Goal: Task Accomplishment & Management: Use online tool/utility

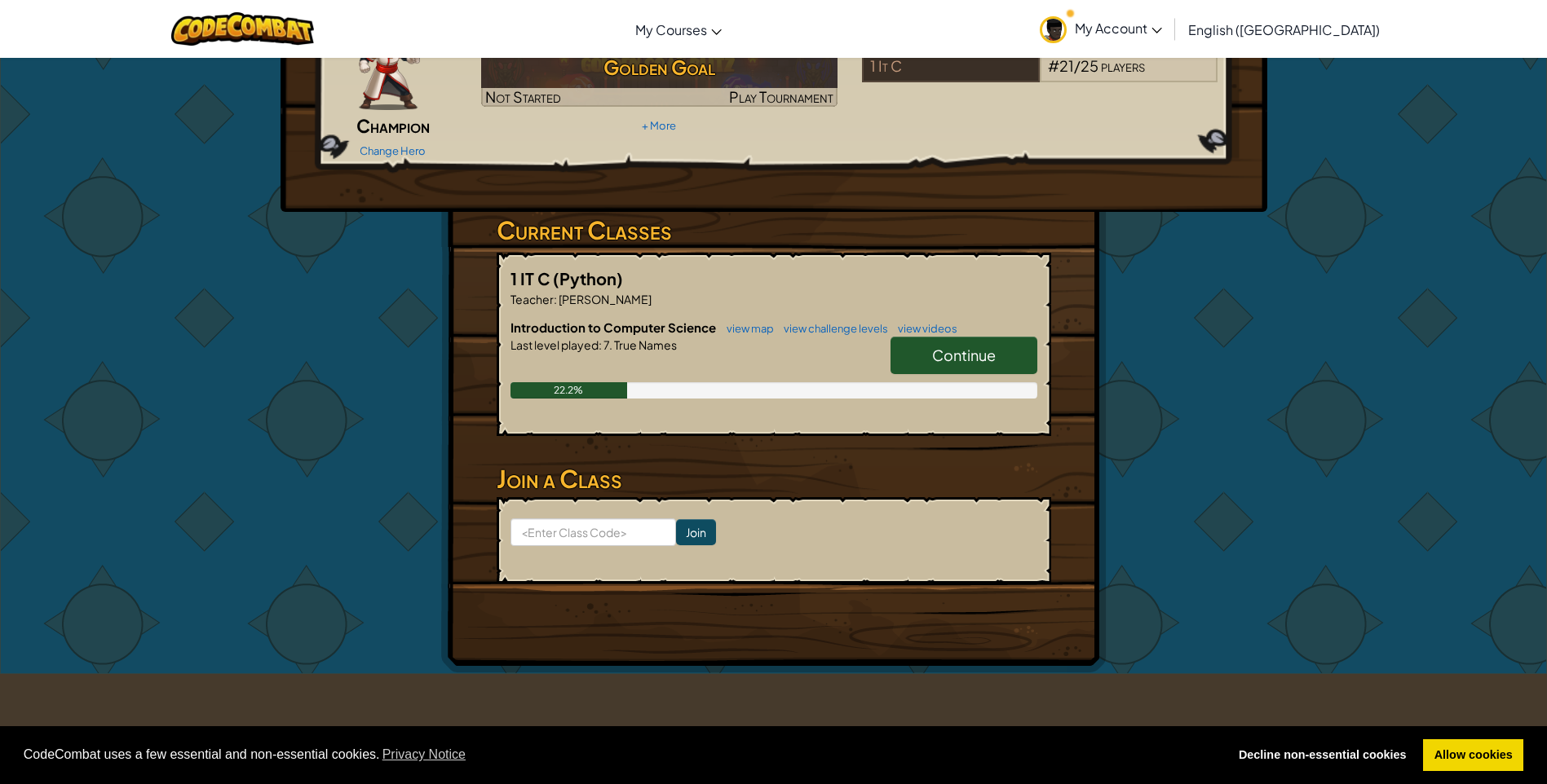
scroll to position [163, 0]
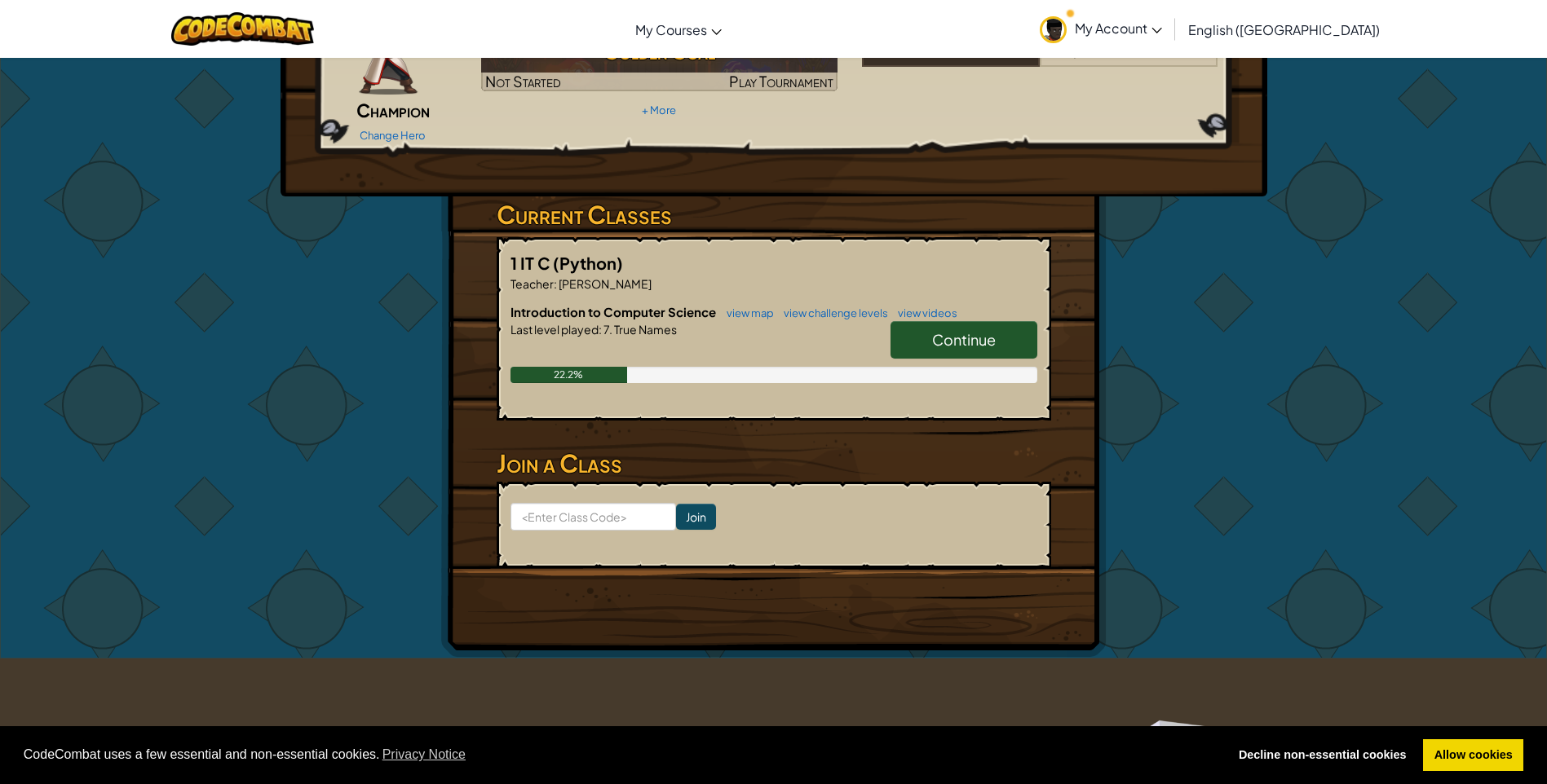
click at [990, 330] on span "Continue" at bounding box center [964, 339] width 63 height 19
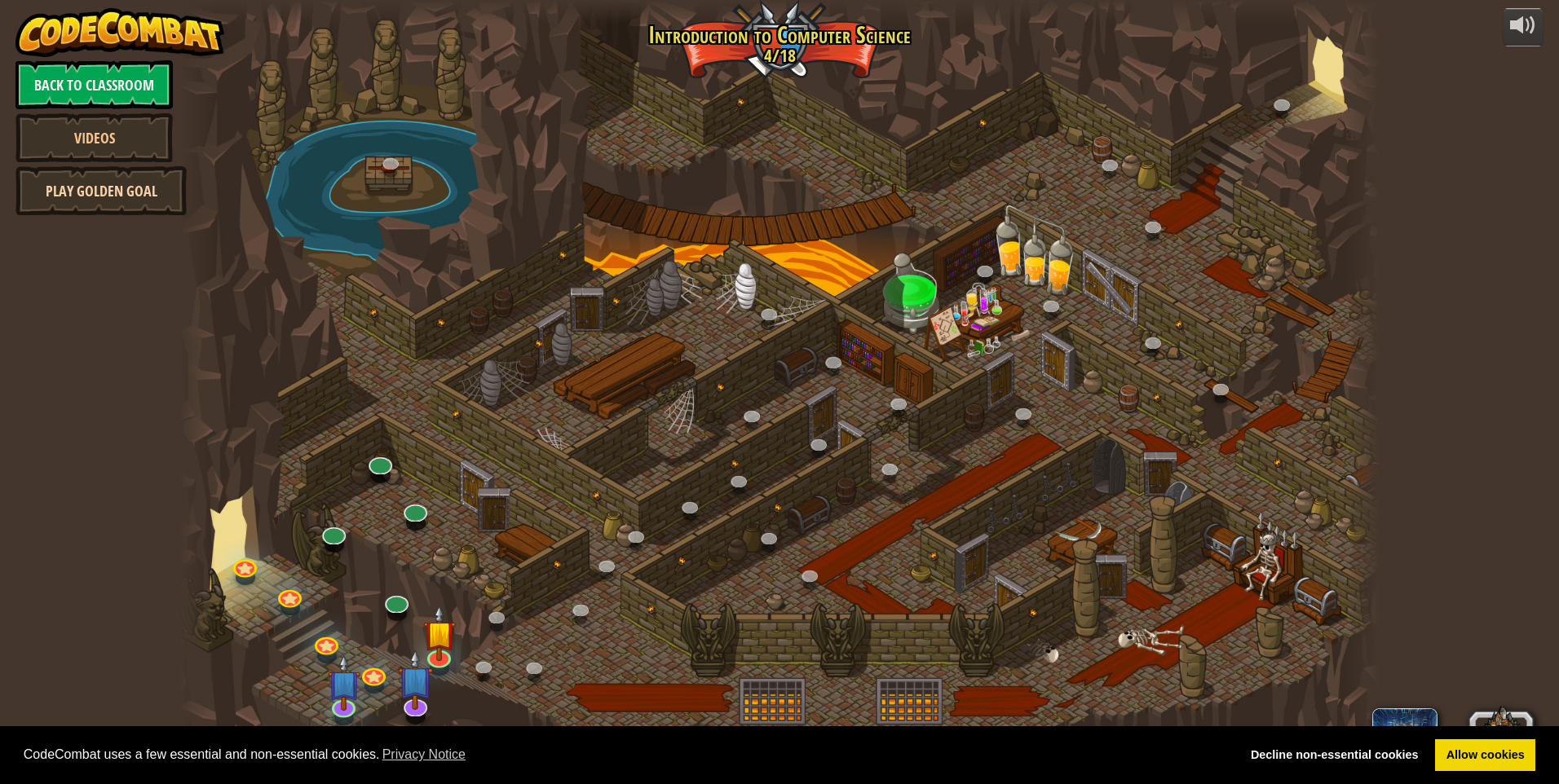
click at [140, 188] on link "Play Golden Goal" at bounding box center [101, 190] width 171 height 49
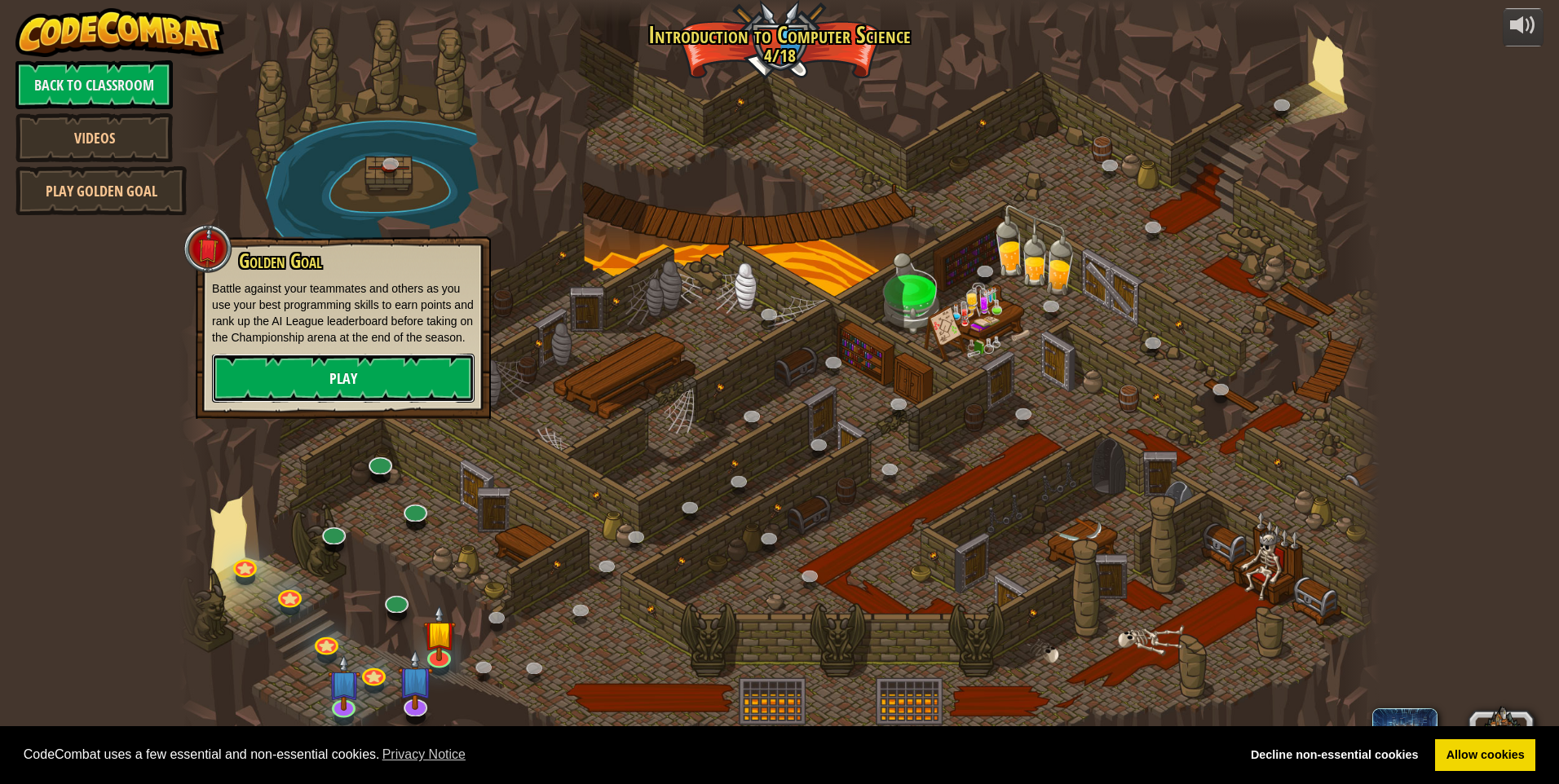
click at [347, 377] on link "Play" at bounding box center [343, 378] width 263 height 49
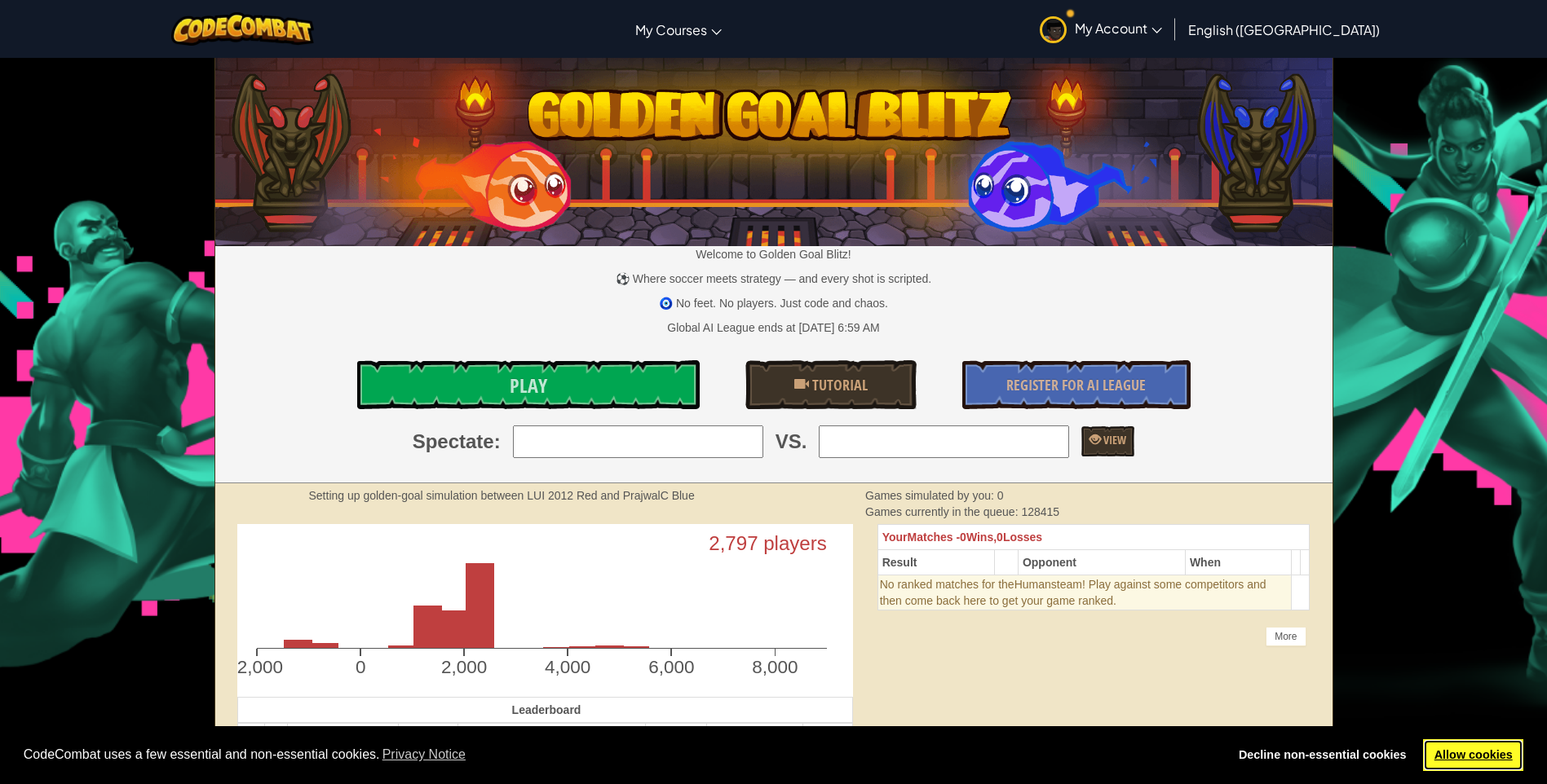
click at [1460, 749] on link "Allow cookies" at bounding box center [1473, 755] width 100 height 33
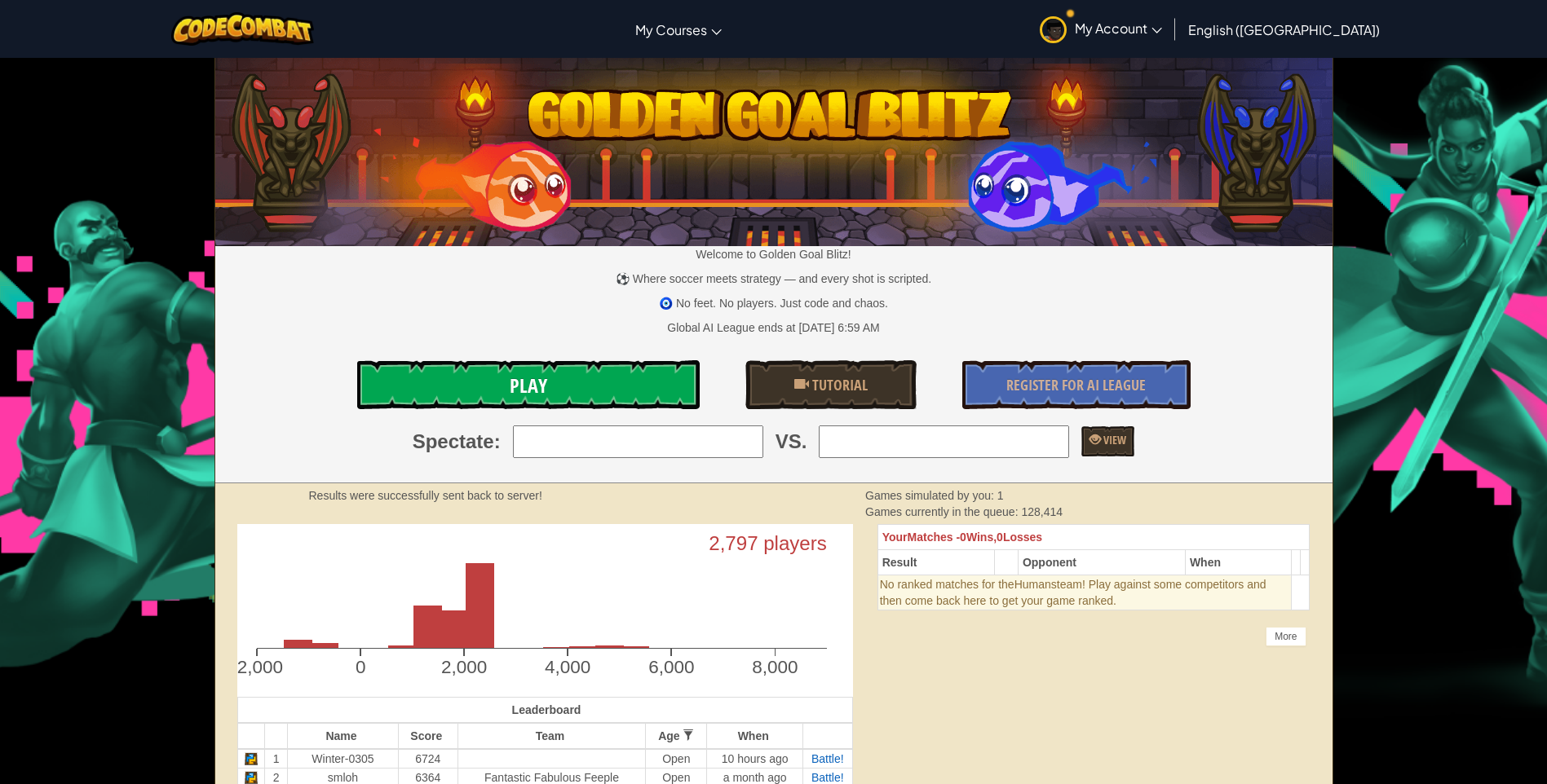
click at [551, 369] on link "Play" at bounding box center [528, 385] width 343 height 49
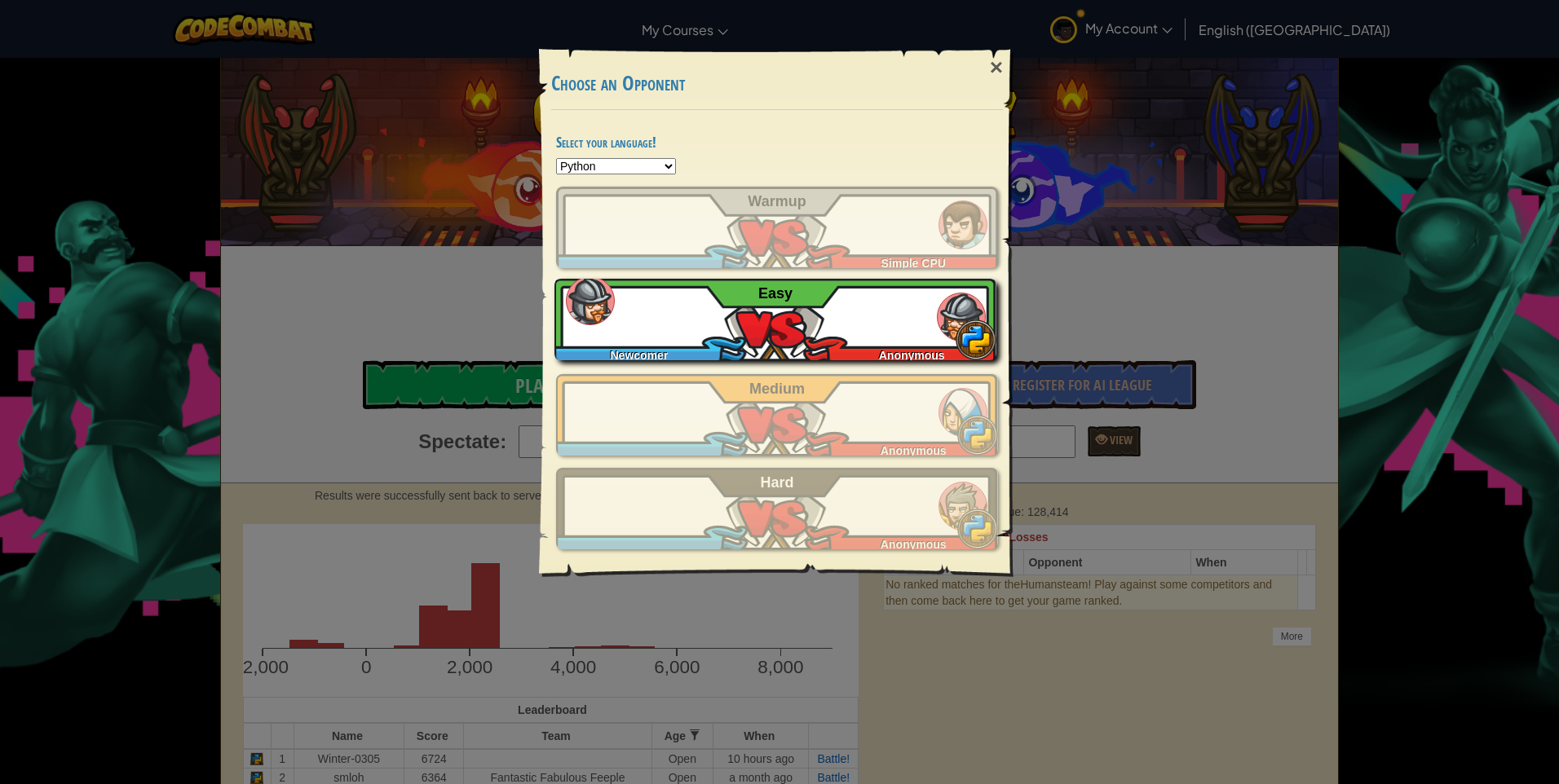
click at [635, 303] on div "Newcomer Anonymous Easy" at bounding box center [776, 320] width 442 height 82
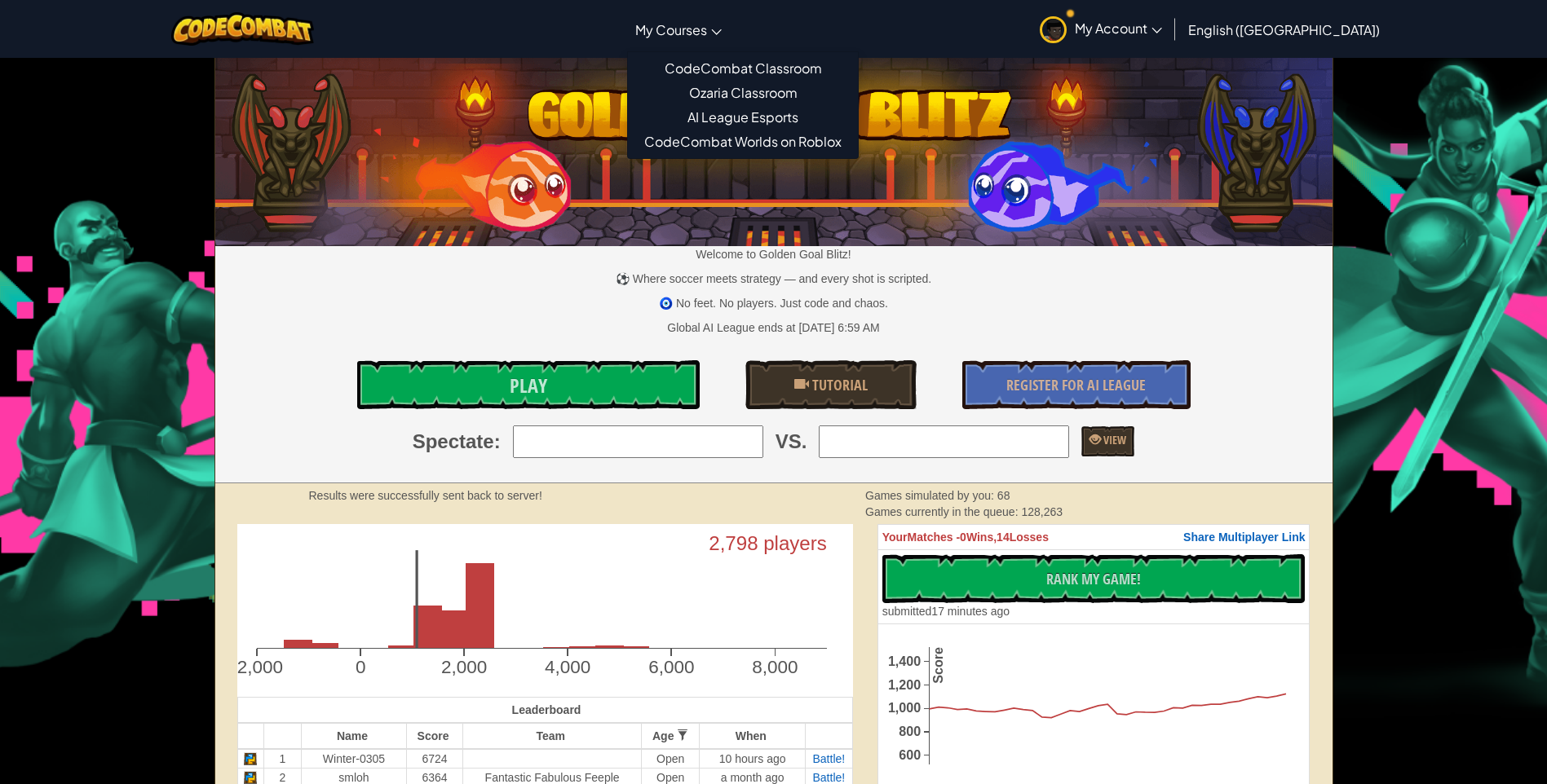
click at [729, 45] on link "My Courses" at bounding box center [678, 29] width 103 height 44
click at [836, 63] on link "CodeCombat Classroom" at bounding box center [742, 69] width 229 height 24
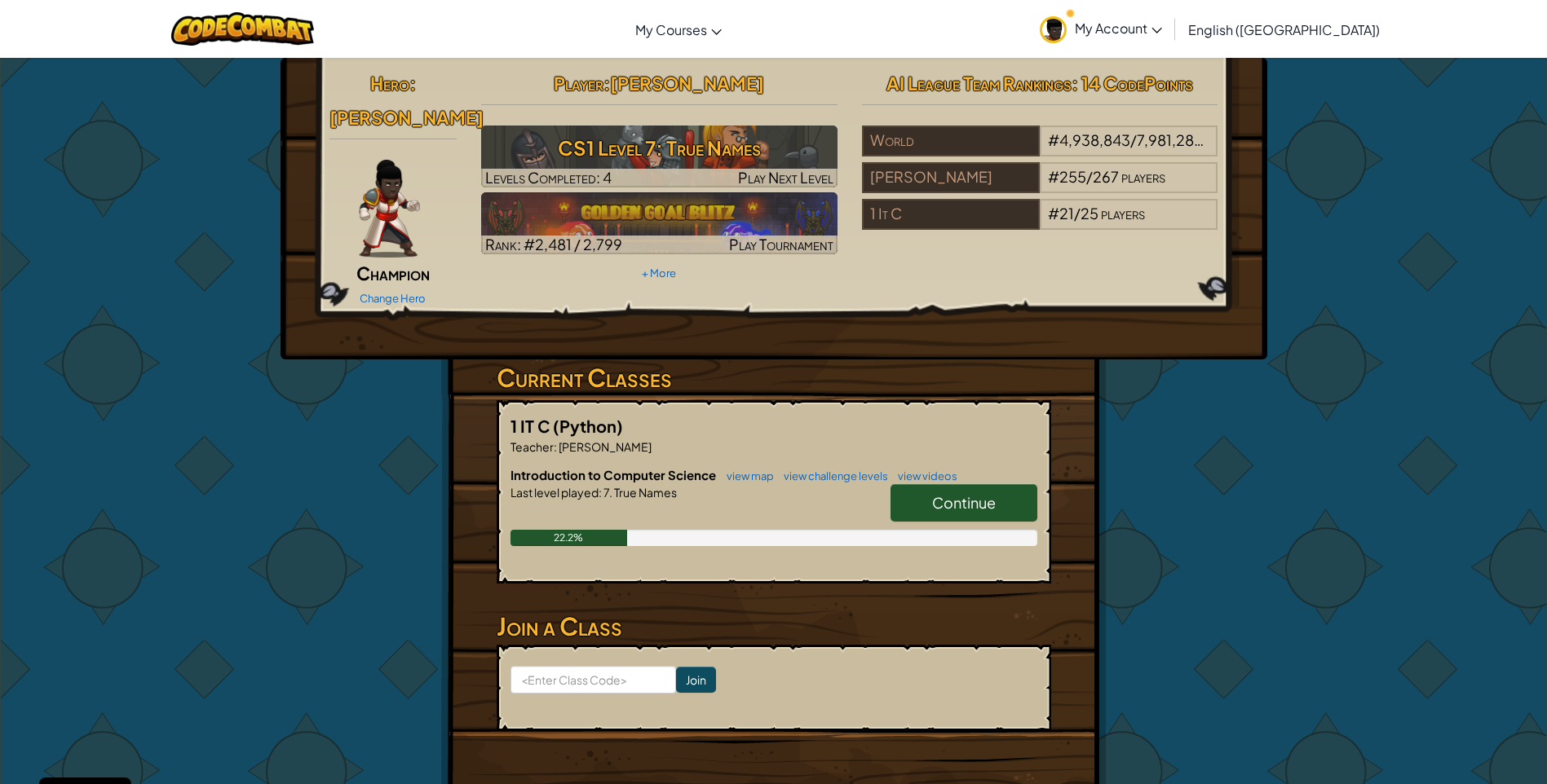
click at [921, 484] on link "Continue" at bounding box center [964, 503] width 147 height 37
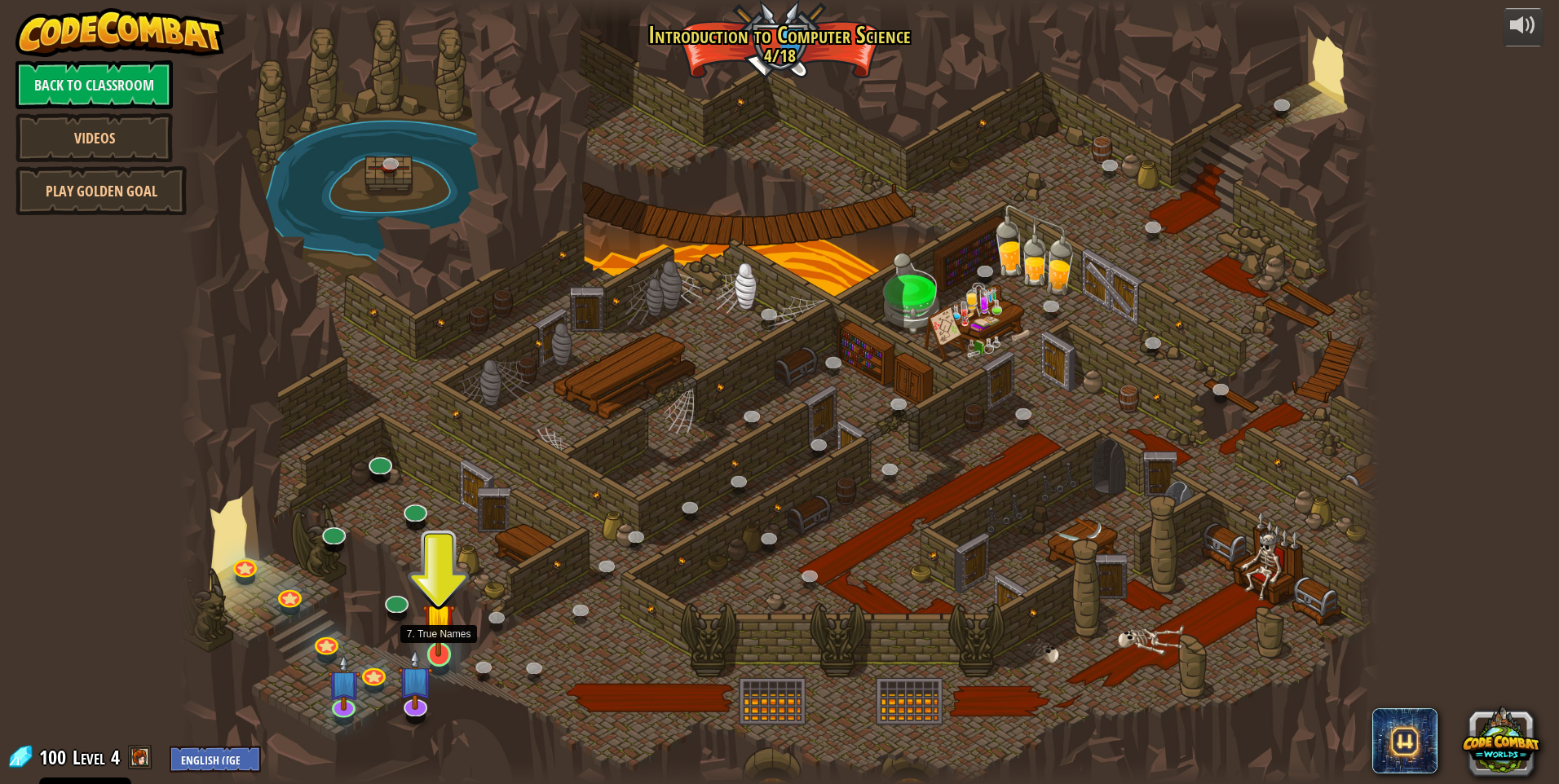
click at [441, 632] on img at bounding box center [439, 620] width 33 height 74
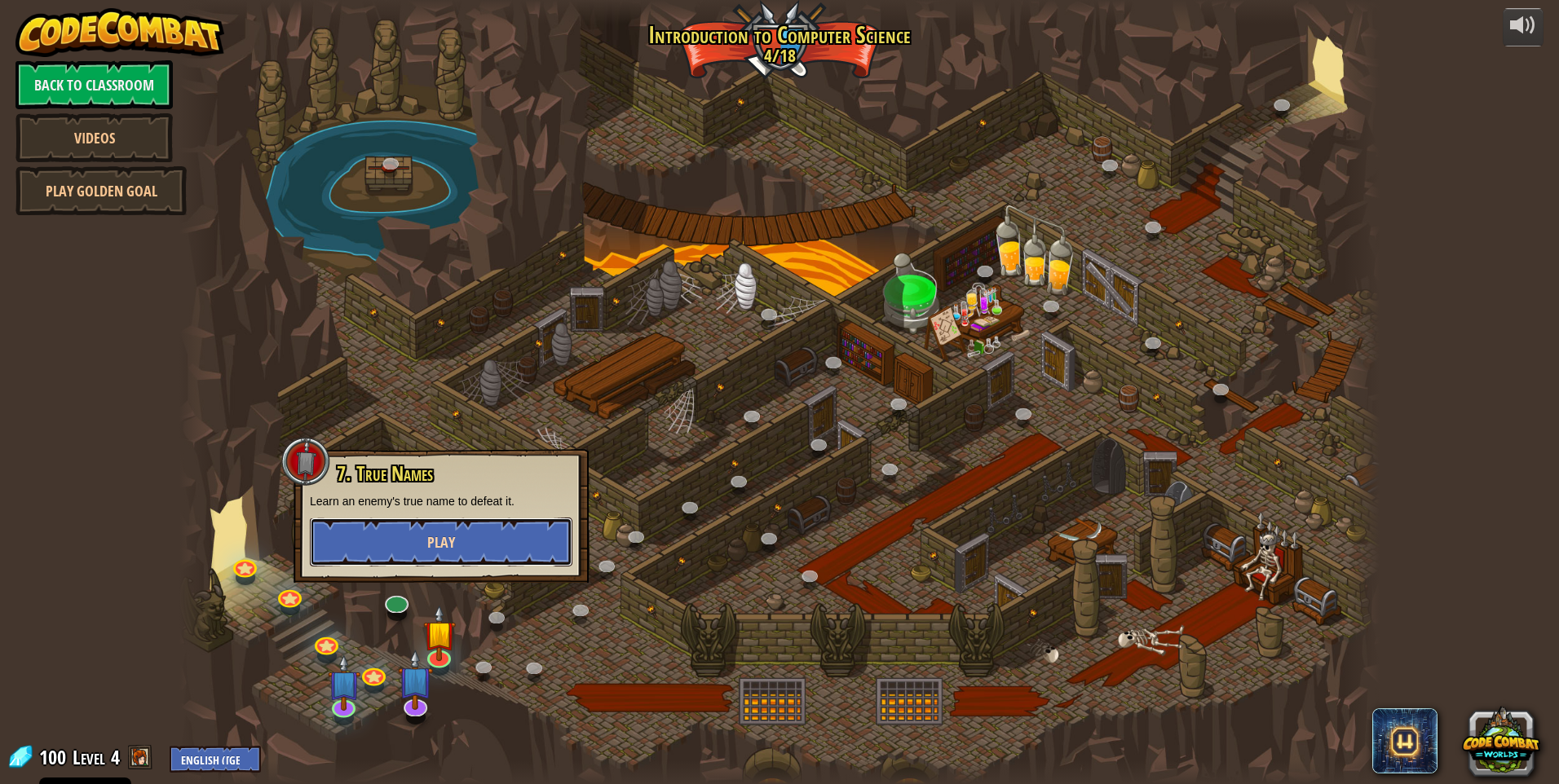
click at [436, 561] on button "Play" at bounding box center [440, 542] width 263 height 49
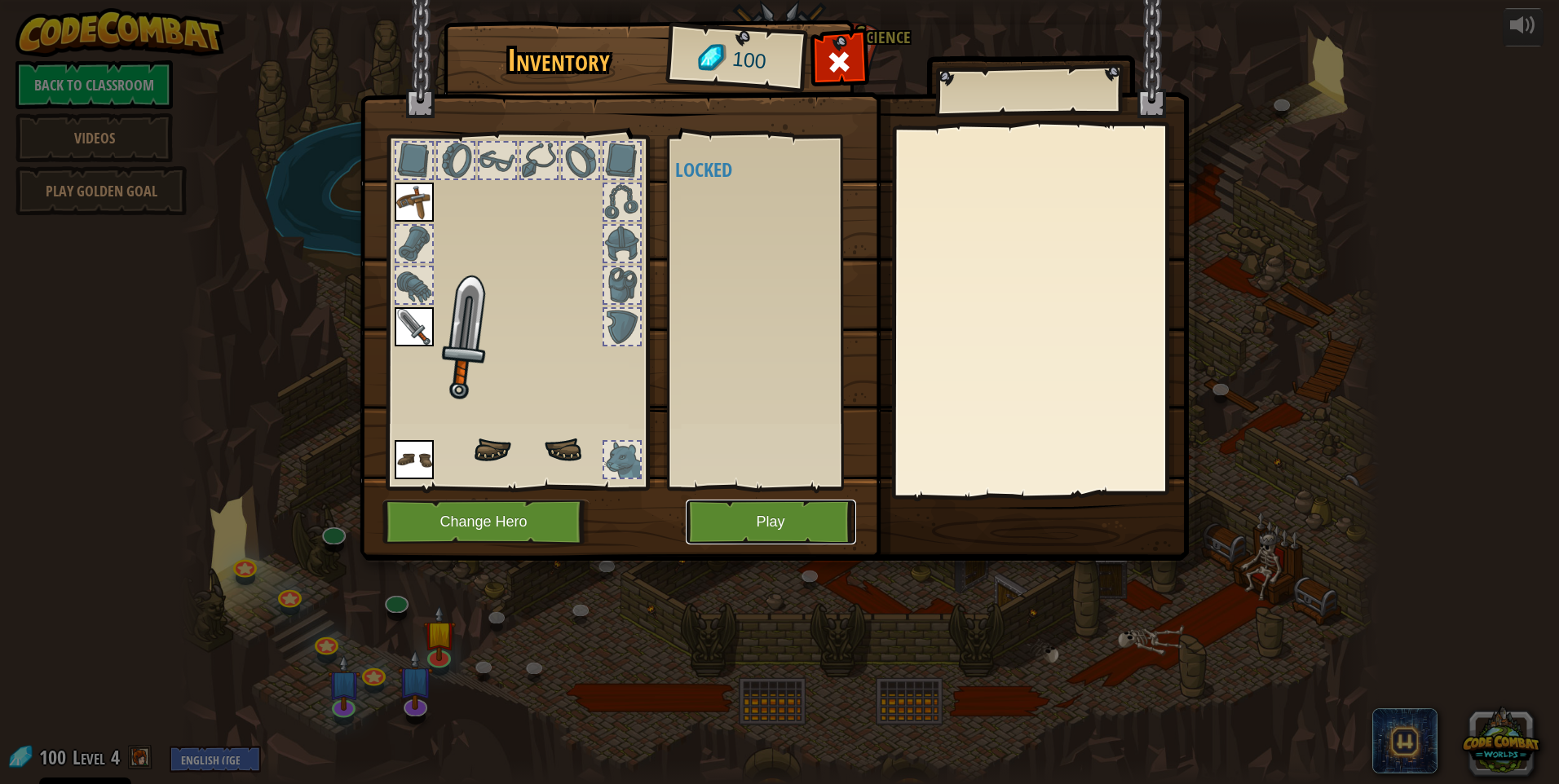
click at [742, 514] on button "Play" at bounding box center [770, 522] width 170 height 45
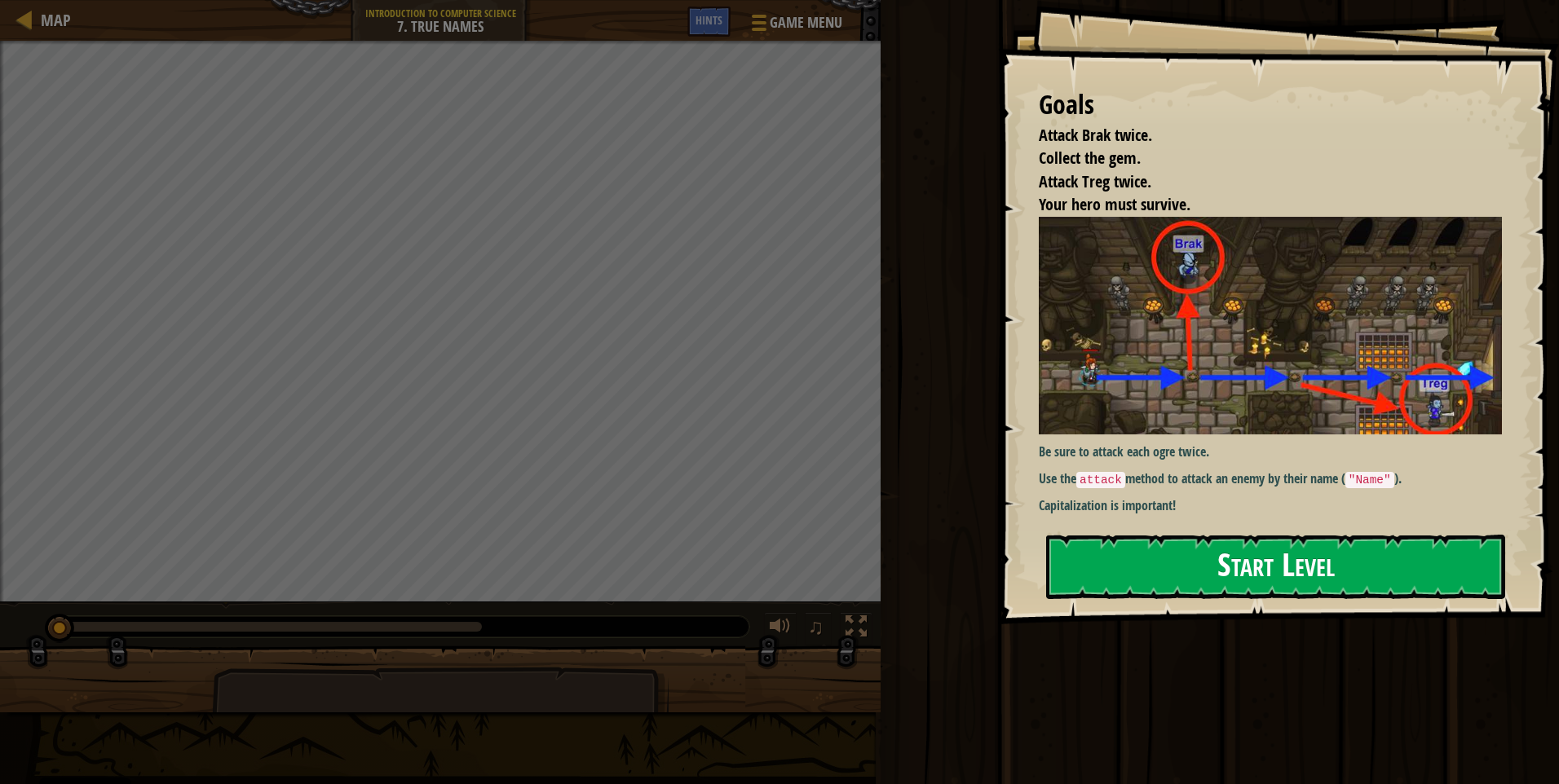
click at [1210, 558] on button "Start Level" at bounding box center [1276, 567] width 459 height 64
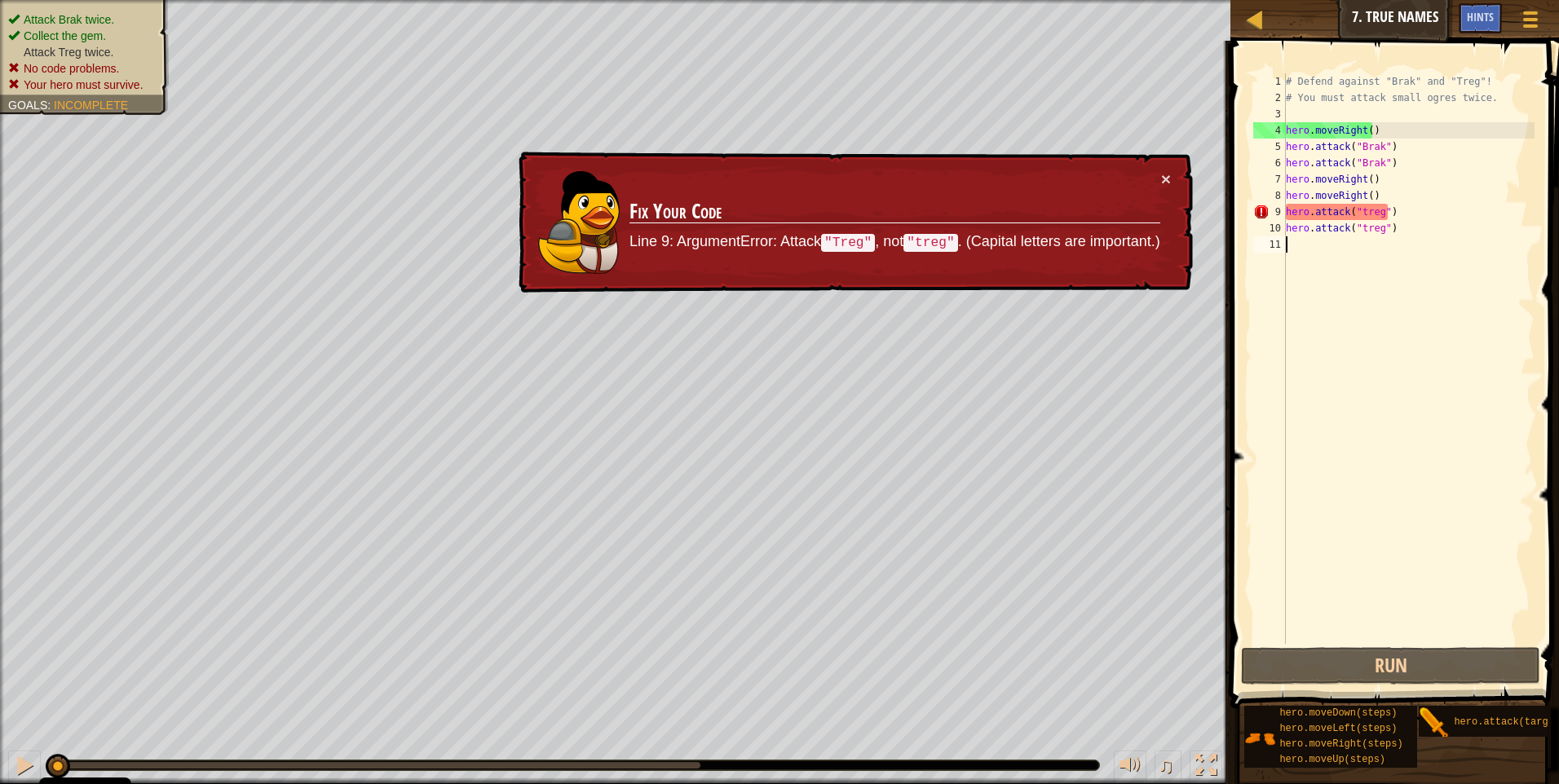
type textarea "hero.attack("treg")"
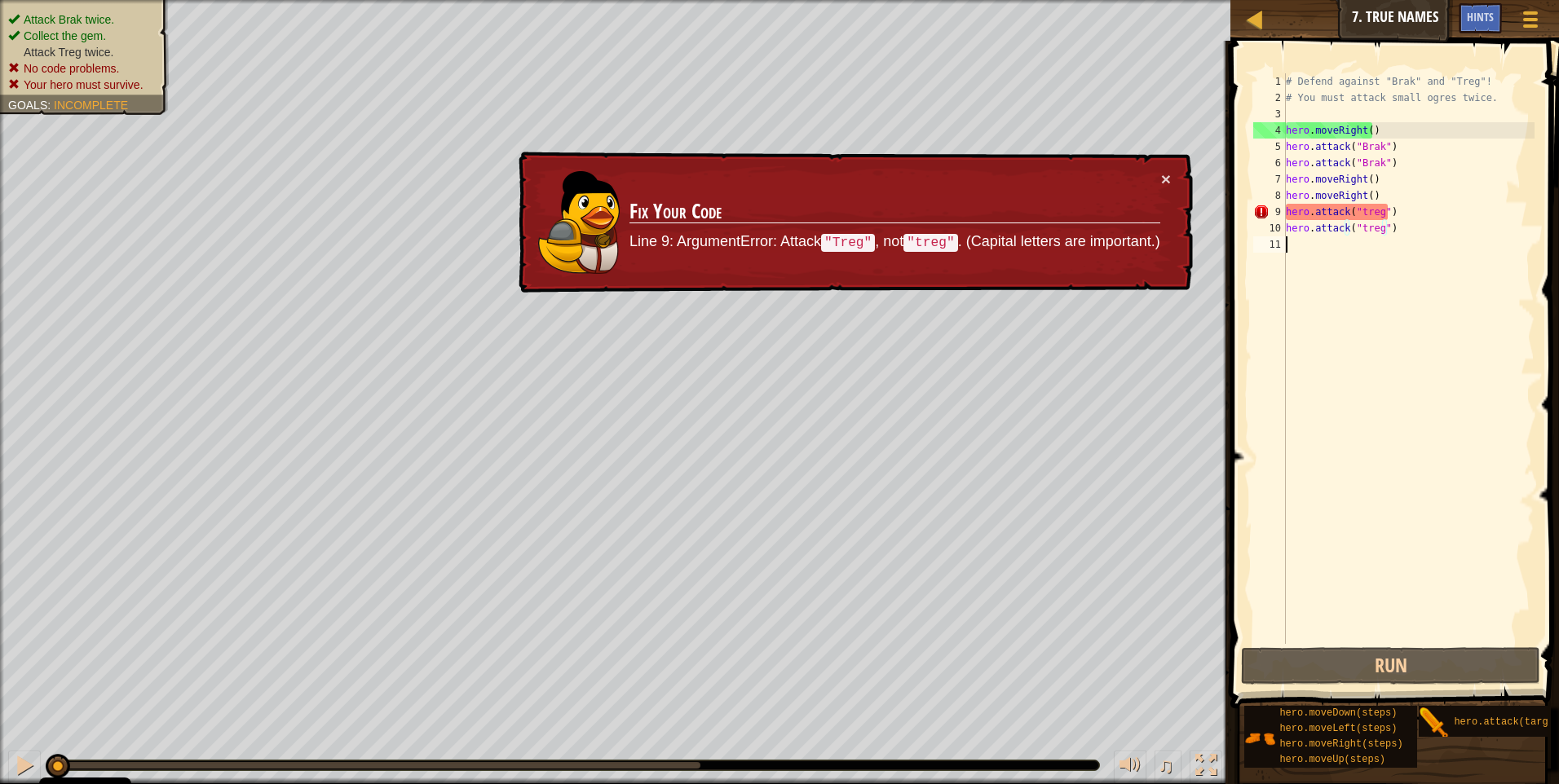
type textarea "hero.attack("treg")"
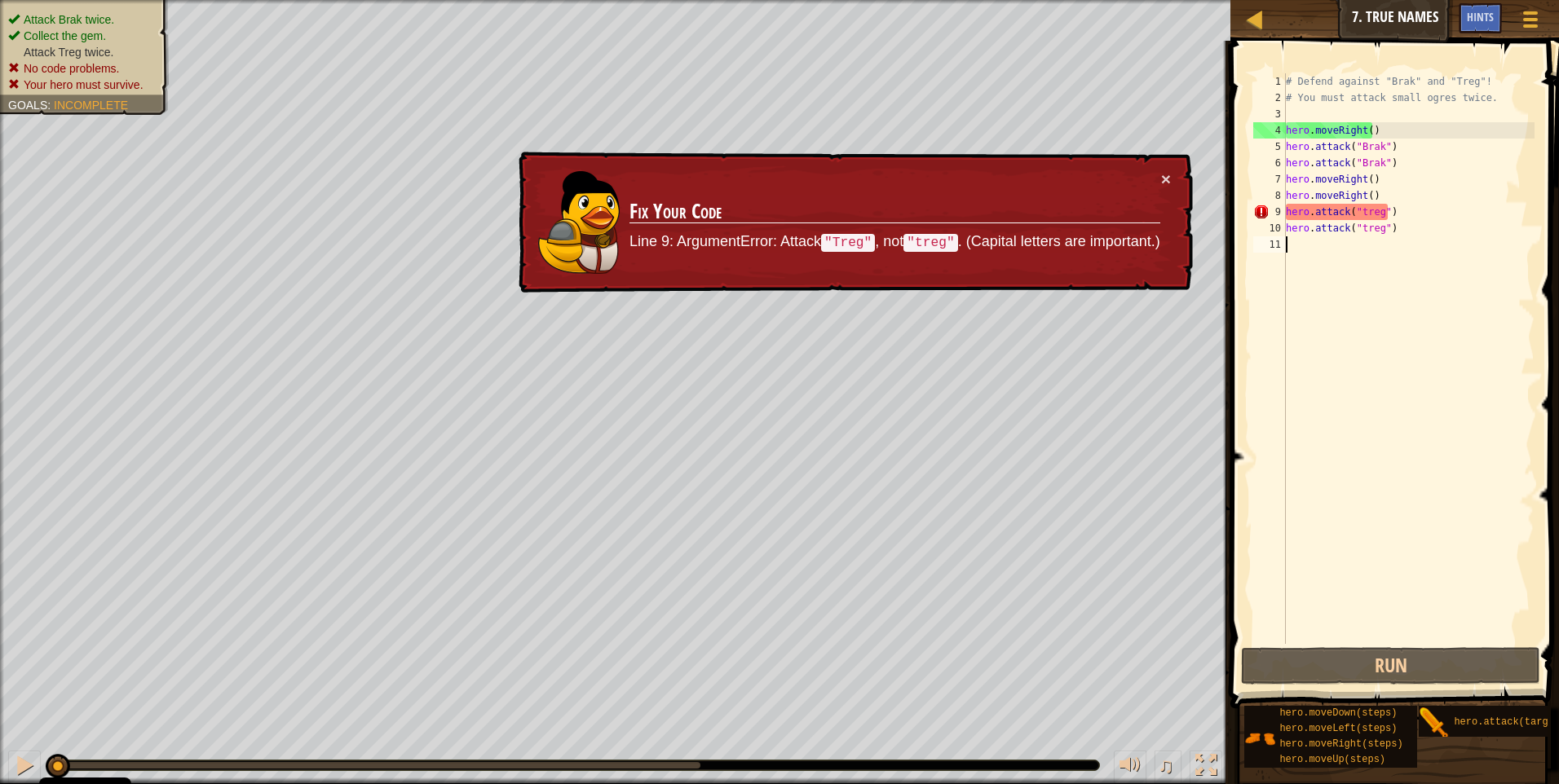
type textarea "hero.attack("treg")"
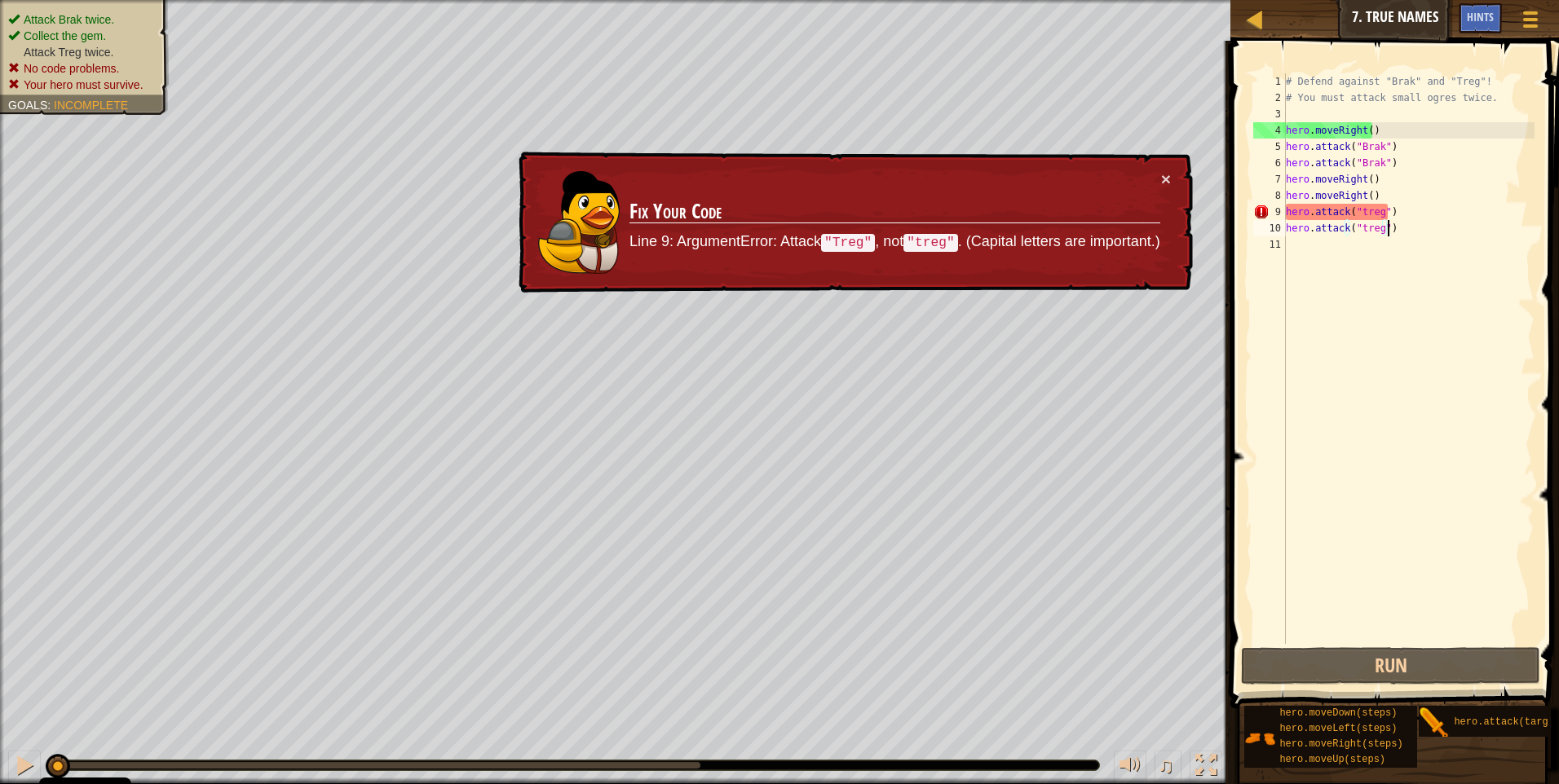
type textarea "hero.attack("treg")"
drag, startPoint x: 1288, startPoint y: 194, endPoint x: 1005, endPoint y: 152, distance: 286.1
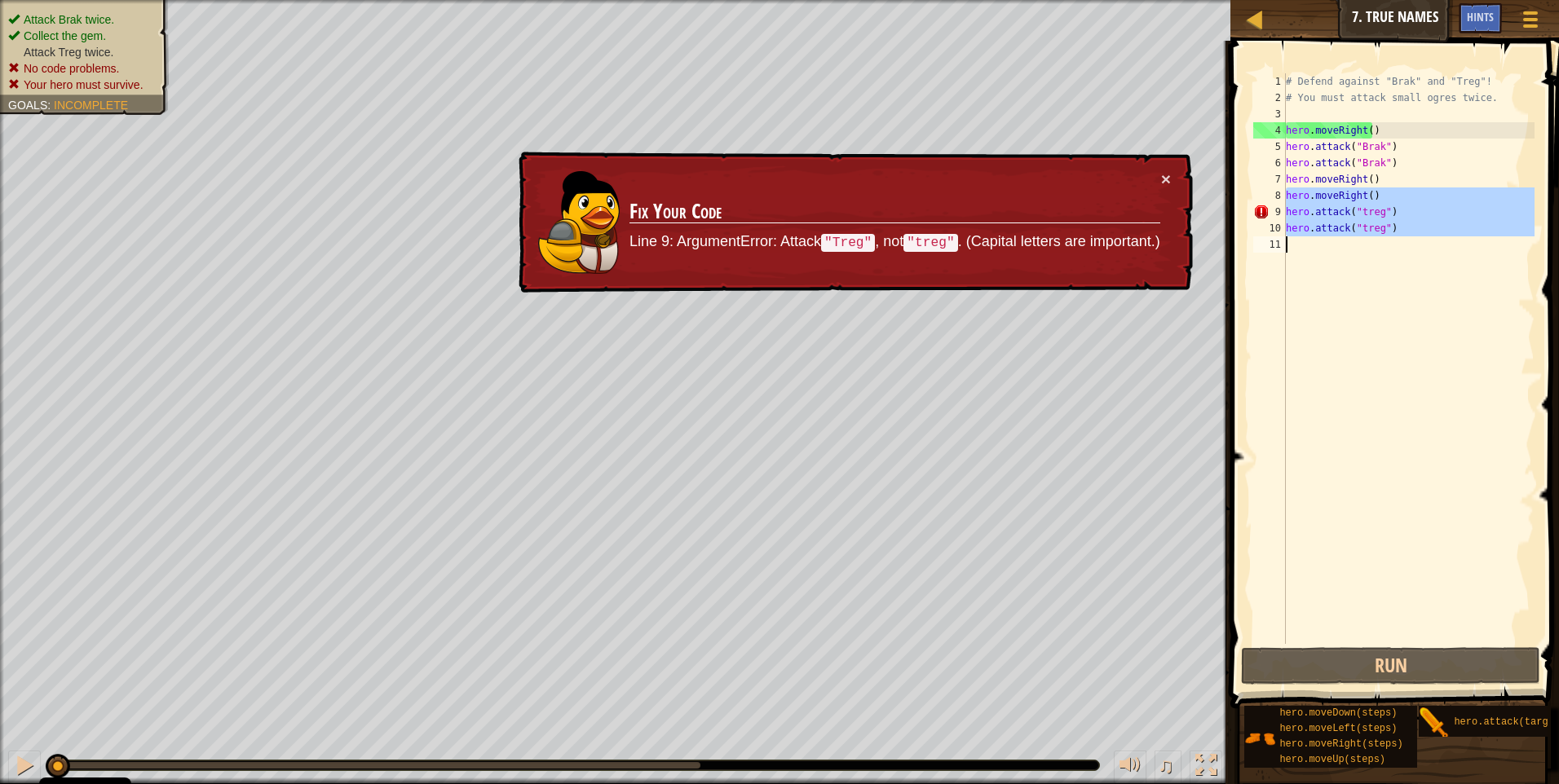
click at [1120, 255] on div "Map Introduction to Computer Science 7. True Names Game Menu Done Hints 1 ההההה…" at bounding box center [780, 392] width 1559 height 784
type textarea "hero.attack("treg")"
